Goal: Find specific page/section: Find specific page/section

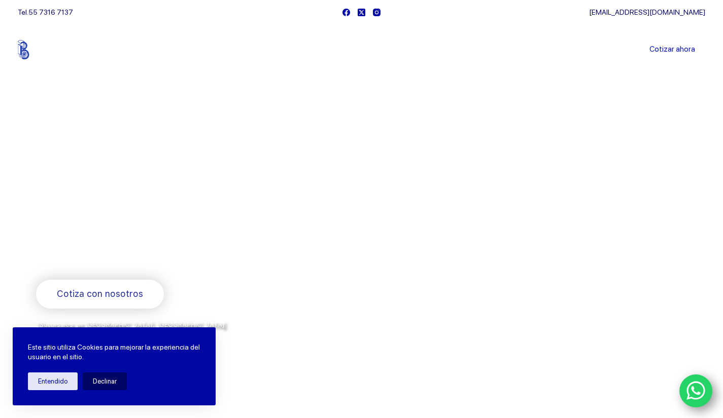
click at [335, 50] on link "Sucursales" at bounding box center [342, 50] width 63 height 0
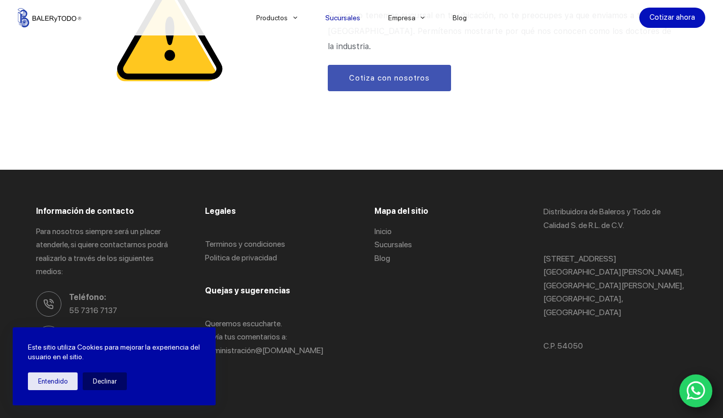
scroll to position [1346, 0]
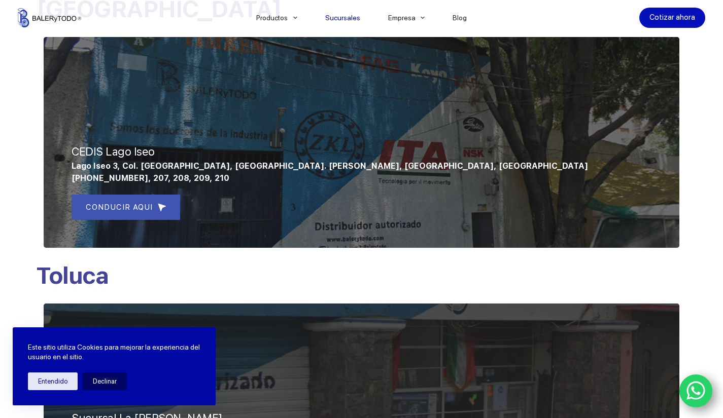
drag, startPoint x: 724, startPoint y: 48, endPoint x: 730, endPoint y: 125, distance: 77.3
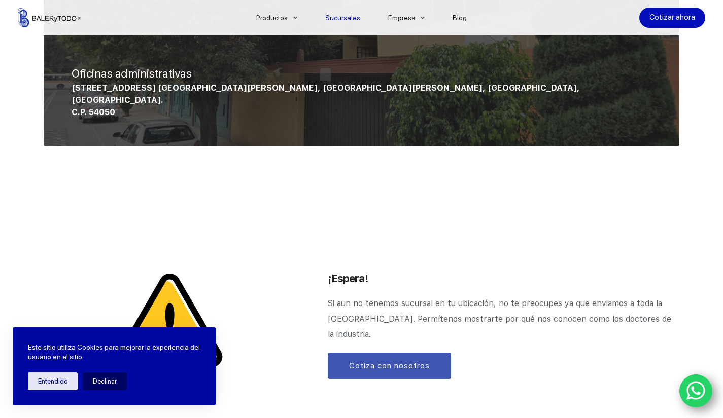
scroll to position [1069, 0]
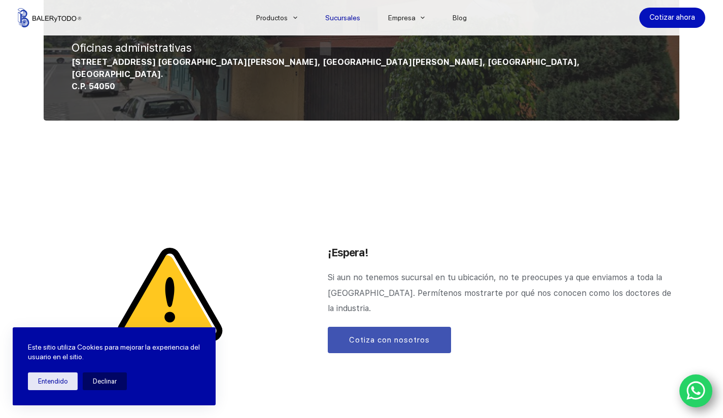
click at [697, 387] on icon "WhatsApp" at bounding box center [695, 390] width 19 height 21
